Goal: Navigation & Orientation: Find specific page/section

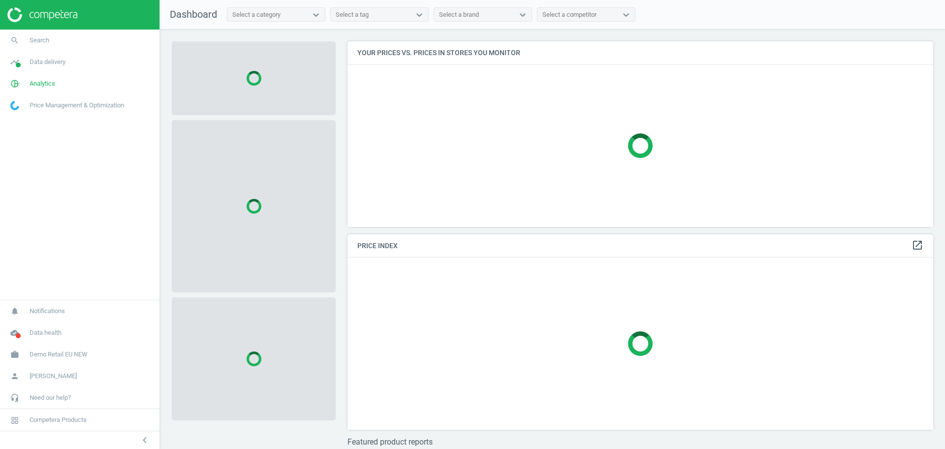
scroll to position [204, 596]
click at [81, 356] on span "Demo Retail EU NEW" at bounding box center [59, 354] width 58 height 9
click at [33, 324] on span "Switch campaign" at bounding box center [33, 326] width 44 height 8
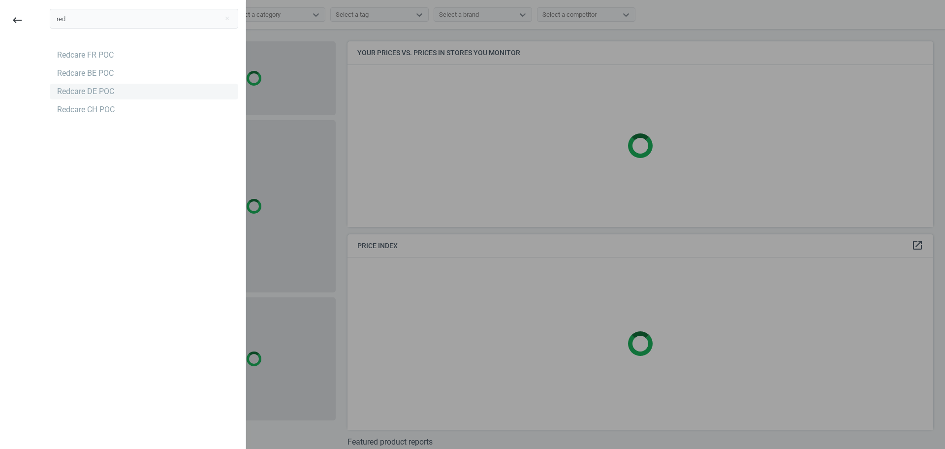
type input "red"
click at [81, 98] on div "Redcare DE POC" at bounding box center [144, 92] width 189 height 16
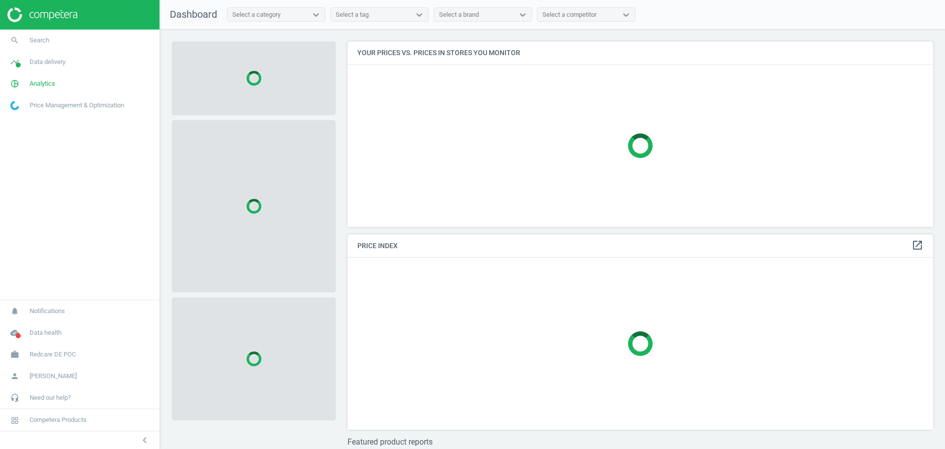
scroll to position [204, 596]
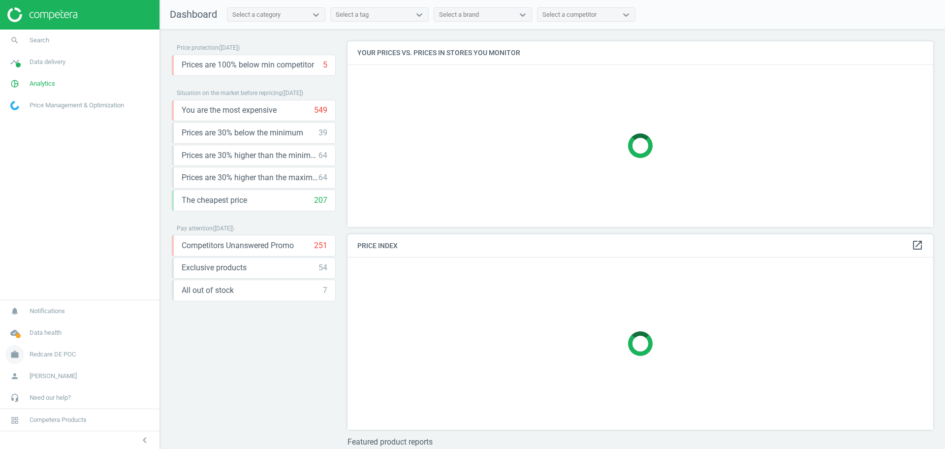
click at [52, 352] on span "Redcare DE POC" at bounding box center [53, 354] width 46 height 9
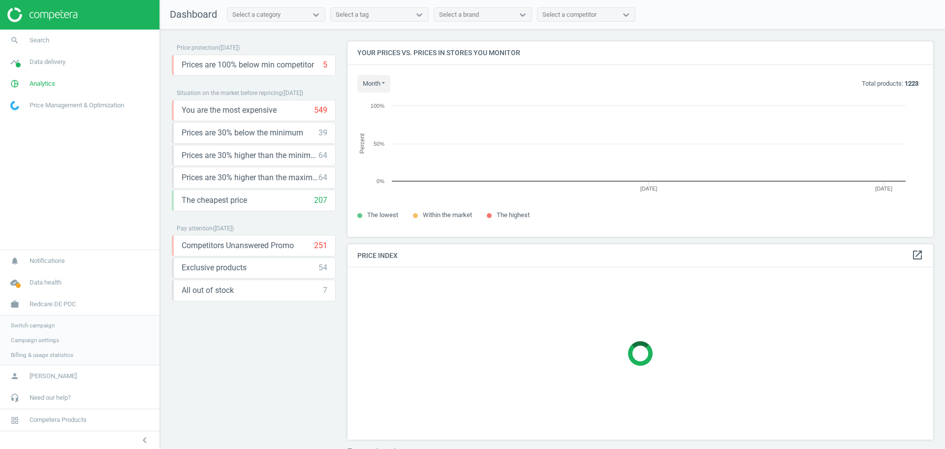
click at [33, 346] on link "Campaign settings" at bounding box center [80, 340] width 160 height 15
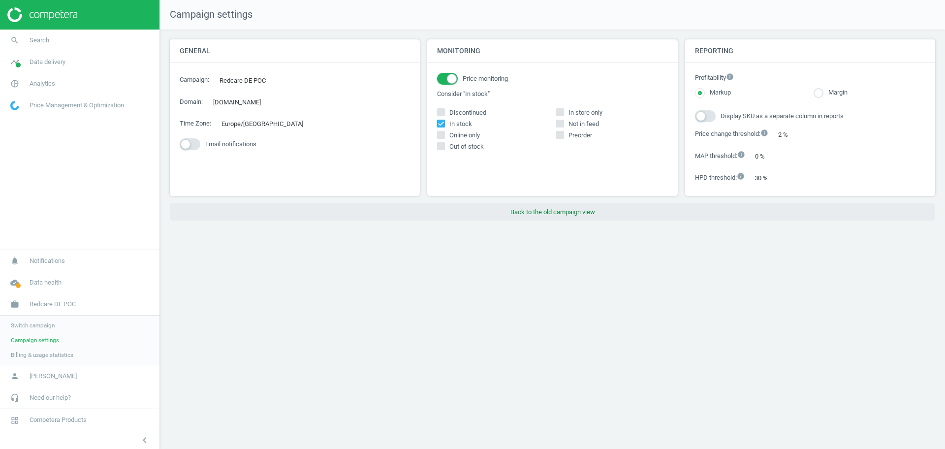
click at [554, 213] on button "Back to the old campaign view" at bounding box center [553, 212] width 766 height 18
